Goal: Navigation & Orientation: Go to known website

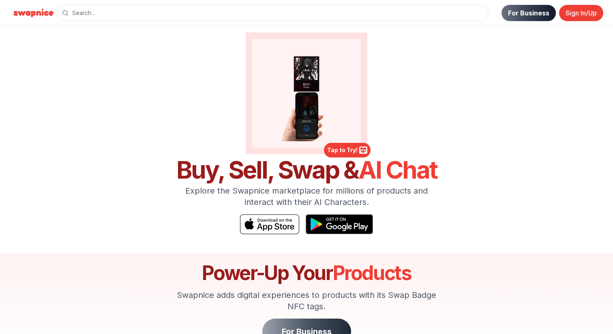
click at [530, 13] on link "For Business" at bounding box center [528, 13] width 54 height 16
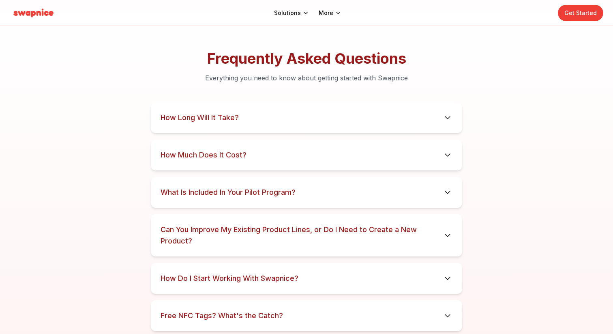
scroll to position [4140, 0]
